Goal: Information Seeking & Learning: Learn about a topic

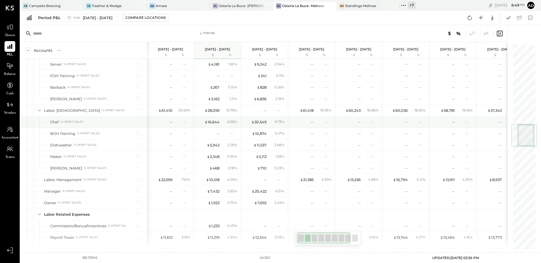
scroll to position [569, 0]
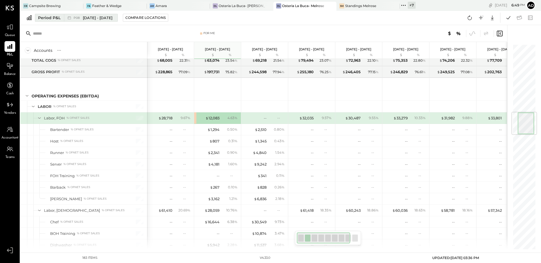
click at [47, 18] on div "Period P&L" at bounding box center [49, 18] width 23 height 6
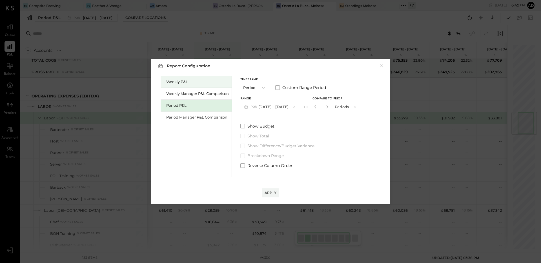
click at [180, 83] on div "Weekly P&L" at bounding box center [197, 81] width 63 height 5
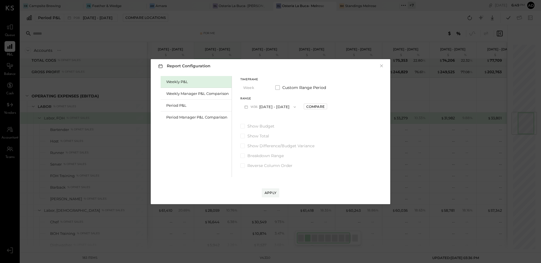
click at [290, 105] on span "button" at bounding box center [293, 107] width 7 height 5
click at [275, 119] on span "[DATE] - [DATE]" at bounding box center [267, 119] width 27 height 5
click at [316, 109] on div "Compare" at bounding box center [315, 106] width 18 height 5
click at [327, 108] on icon "button" at bounding box center [327, 106] width 3 height 3
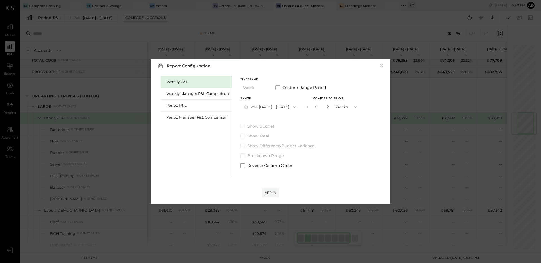
click at [327, 108] on icon "button" at bounding box center [327, 106] width 3 height 3
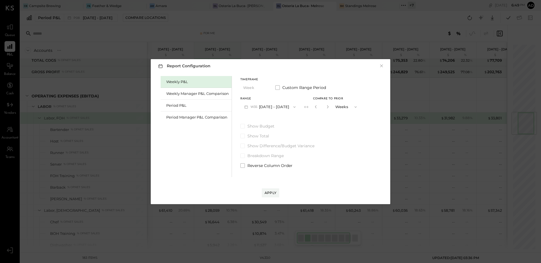
click at [327, 109] on button "button" at bounding box center [327, 107] width 5 height 6
click at [329, 106] on icon "button" at bounding box center [327, 106] width 3 height 3
type input "**"
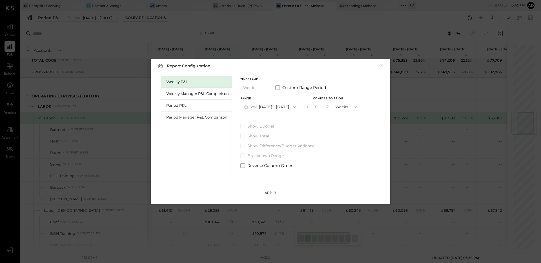
click at [272, 190] on div "Apply" at bounding box center [270, 192] width 12 height 5
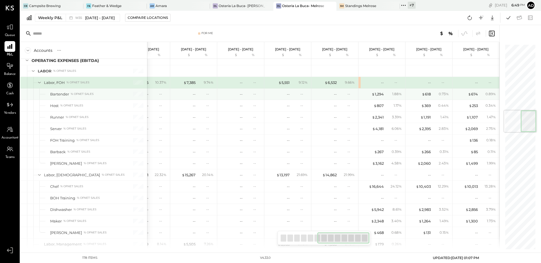
scroll to position [553, 0]
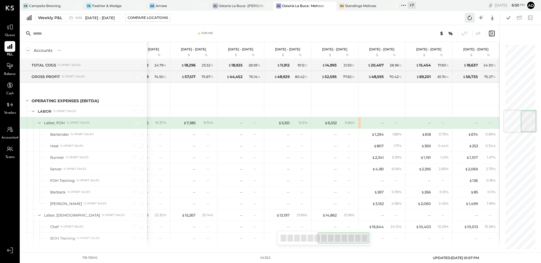
click at [467, 19] on icon at bounding box center [469, 17] width 7 height 7
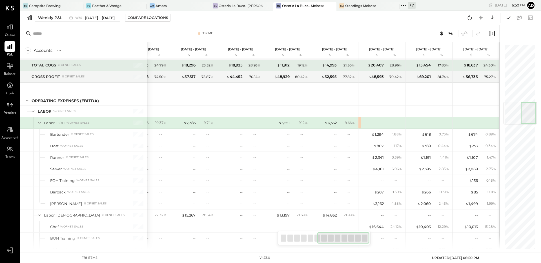
scroll to position [482, 0]
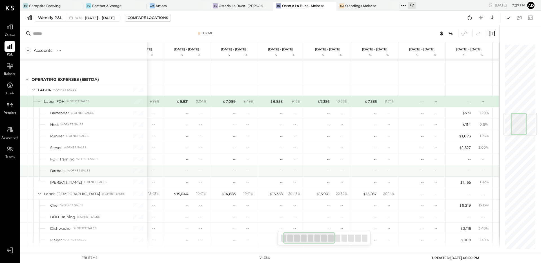
scroll to position [0, 24]
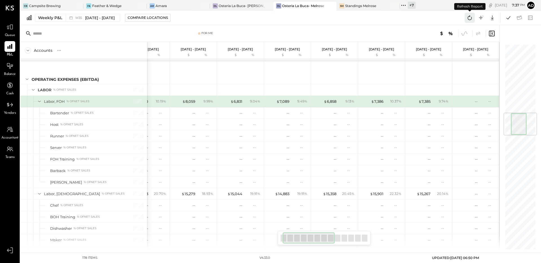
click at [469, 19] on icon at bounding box center [469, 17] width 7 height 7
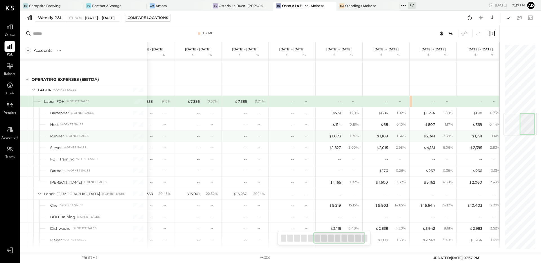
scroll to position [0, 250]
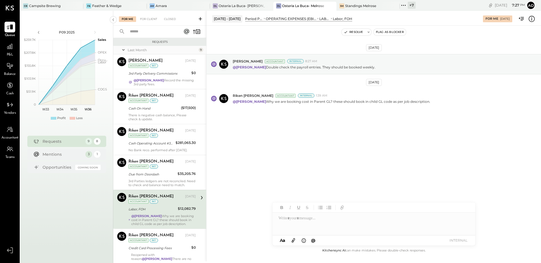
scroll to position [61, 0]
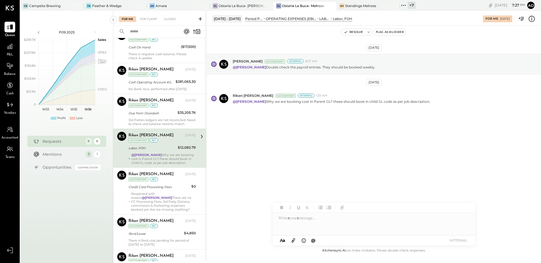
click at [263, 137] on div "Aug 18th, 2025 Joseph Shin Accountant Internal 8:27 AM @Adolfo Rodriguez Double…" at bounding box center [373, 95] width 334 height 111
drag, startPoint x: 419, startPoint y: 129, endPoint x: 416, endPoint y: 119, distance: 10.5
click at [419, 129] on div "Aug 18th, 2025 Joseph Shin Accountant Internal 8:27 AM @Adolfo Rodriguez Double…" at bounding box center [373, 95] width 334 height 111
click at [351, 34] on button "Resolve" at bounding box center [353, 32] width 24 height 7
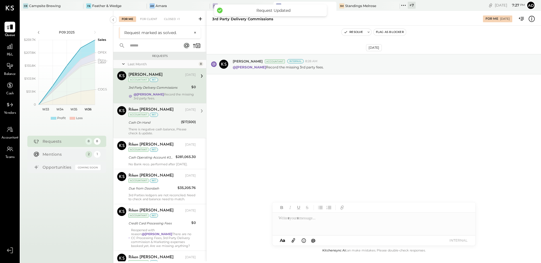
scroll to position [96, 0]
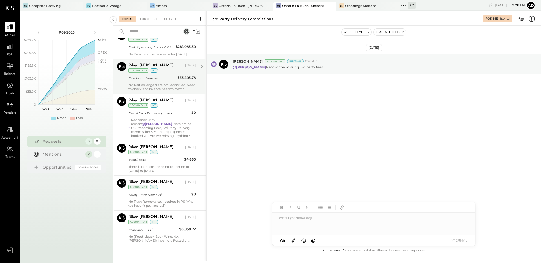
click at [174, 103] on div "Riken Shethiya Aug 29, 2025 Accountant int" at bounding box center [161, 103] width 67 height 12
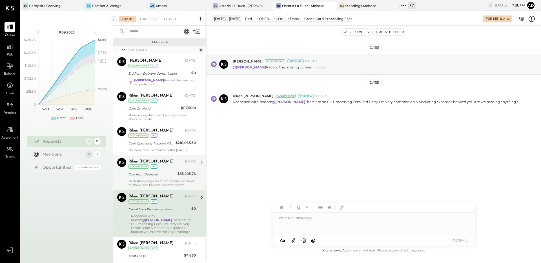
click at [531, 19] on icon at bounding box center [531, 18] width 7 height 7
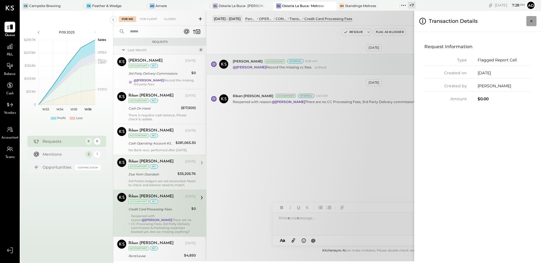
click at [530, 23] on icon "Close panel" at bounding box center [531, 21] width 6 height 6
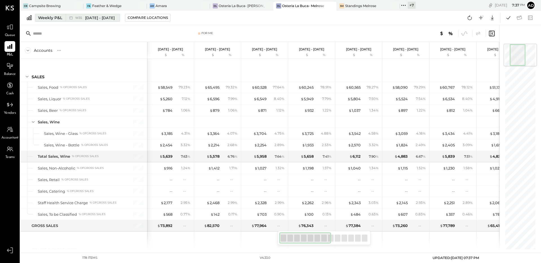
click at [47, 19] on div "Weekly P&L" at bounding box center [50, 18] width 24 height 6
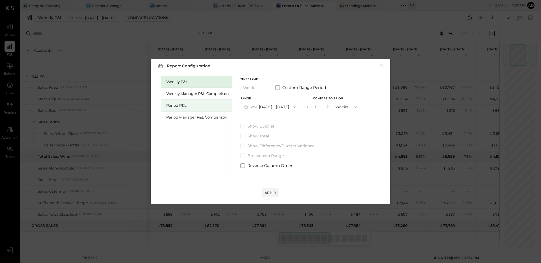
click at [194, 107] on div "Period P&L" at bounding box center [197, 105] width 63 height 5
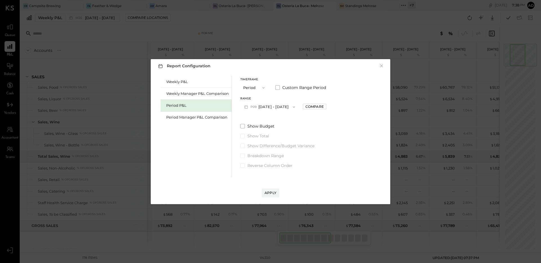
click at [283, 106] on button "P09 Aug 11 - Sep 7, 2025" at bounding box center [269, 107] width 59 height 10
click at [270, 120] on span "[DATE] - [DATE]" at bounding box center [267, 119] width 27 height 5
click at [321, 107] on div "Compare" at bounding box center [314, 106] width 18 height 5
click at [329, 108] on icon "button" at bounding box center [326, 106] width 3 height 3
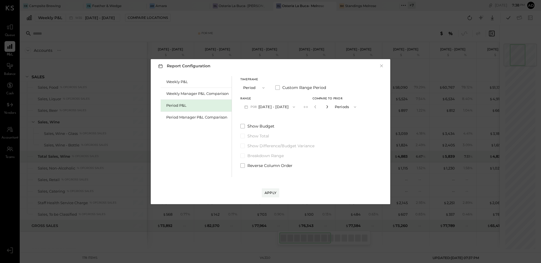
click at [329, 108] on icon "button" at bounding box center [326, 106] width 3 height 3
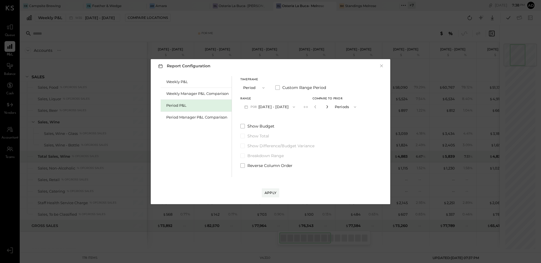
type input "*"
click at [271, 191] on div "Apply" at bounding box center [270, 192] width 12 height 5
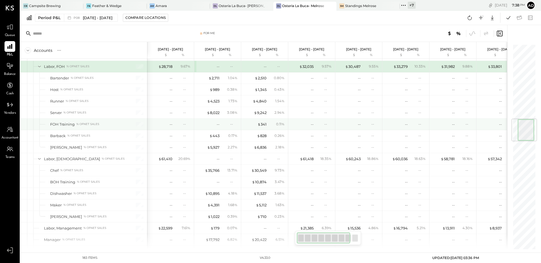
scroll to position [645, 0]
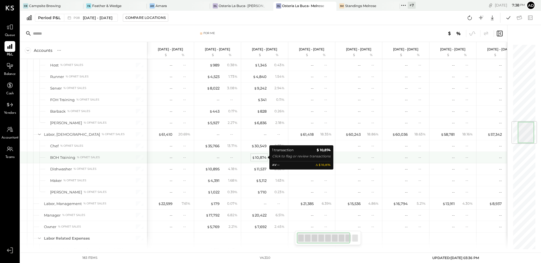
click at [262, 159] on div "$ 10,874" at bounding box center [259, 157] width 15 height 5
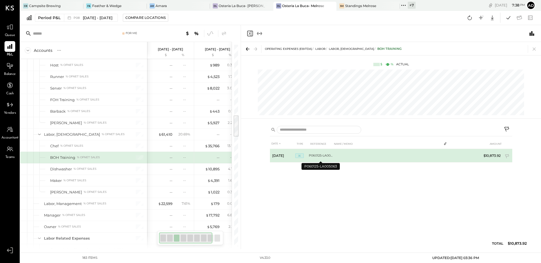
click at [315, 159] on td "P060125-LA005063" at bounding box center [321, 156] width 24 height 14
click at [320, 155] on td "P060125-LA005063" at bounding box center [321, 156] width 24 height 14
click at [298, 156] on span "JE" at bounding box center [299, 156] width 8 height 5
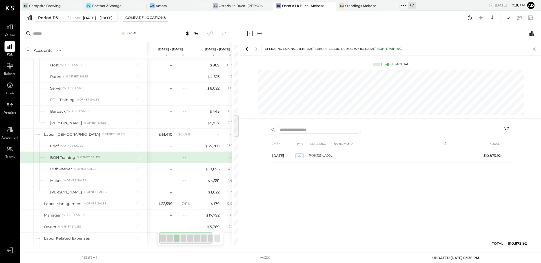
click at [252, 32] on icon "Close panel" at bounding box center [249, 33] width 7 height 7
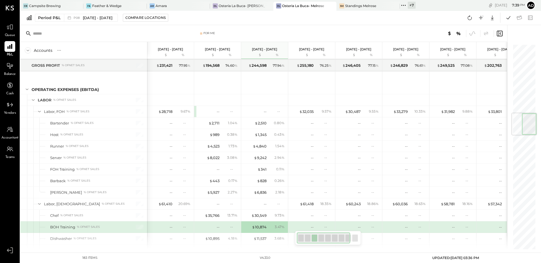
scroll to position [548, 0]
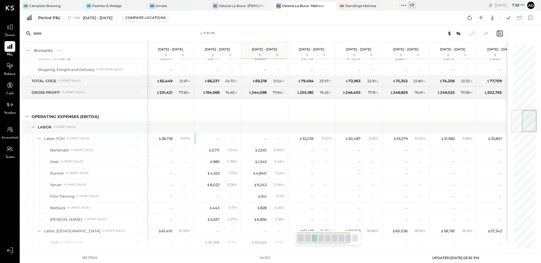
click at [259, 126] on div at bounding box center [265, 126] width 42 height 11
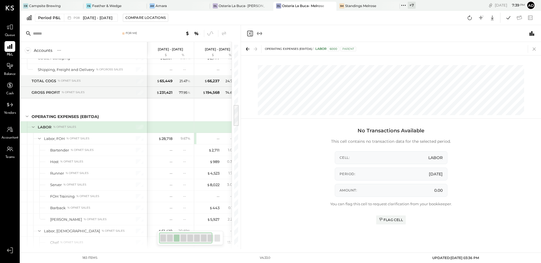
click at [533, 48] on icon at bounding box center [534, 49] width 8 height 8
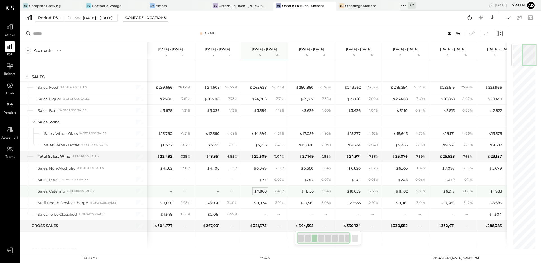
click at [261, 192] on div "$ 7,868" at bounding box center [260, 191] width 13 height 5
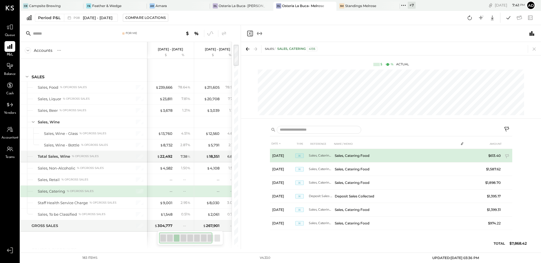
click at [347, 156] on td "Sales, Catering Food" at bounding box center [395, 156] width 126 height 14
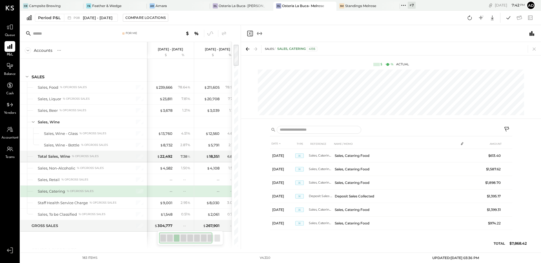
click at [249, 33] on icon "Close panel" at bounding box center [249, 33] width 7 height 7
